Goal: Information Seeking & Learning: Find specific fact

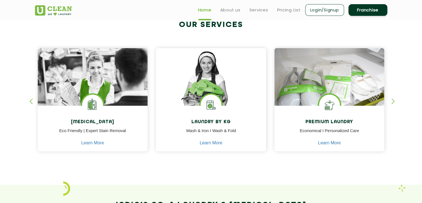
scroll to position [201, 0]
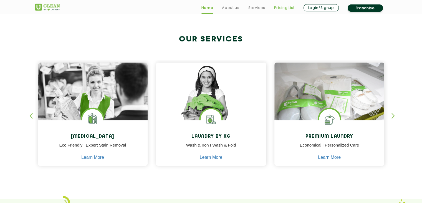
click at [284, 9] on link "Pricing List" at bounding box center [284, 7] width 21 height 7
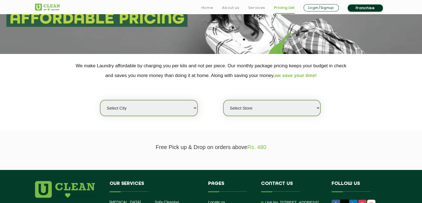
scroll to position [90, 0]
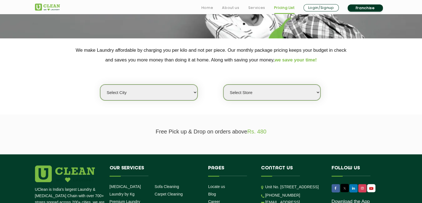
click at [185, 90] on select "Select city [GEOGRAPHIC_DATA] [GEOGRAPHIC_DATA] [GEOGRAPHIC_DATA] [GEOGRAPHIC_D…" at bounding box center [148, 92] width 97 height 16
select select "29"
click at [100, 84] on select "Select city [GEOGRAPHIC_DATA] [GEOGRAPHIC_DATA] [GEOGRAPHIC_DATA] [GEOGRAPHIC_D…" at bounding box center [148, 92] width 97 height 16
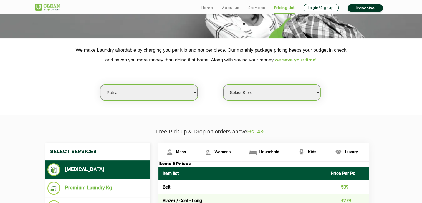
click at [244, 95] on select "Select Store UClean Jagdeopath Patna" at bounding box center [271, 92] width 97 height 16
select select "325"
click at [223, 84] on select "Select Store UClean Jagdeopath Patna" at bounding box center [271, 92] width 97 height 16
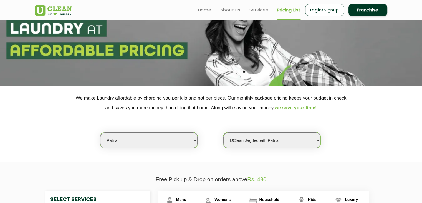
scroll to position [0, 0]
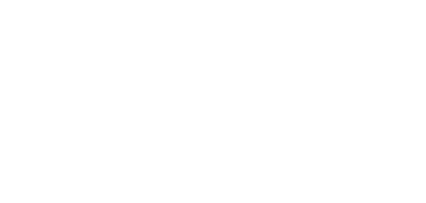
select select
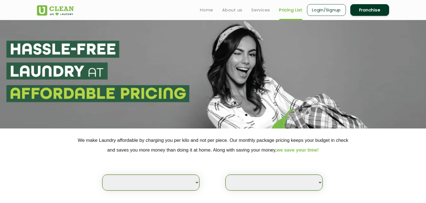
select select "0"
